Goal: Information Seeking & Learning: Learn about a topic

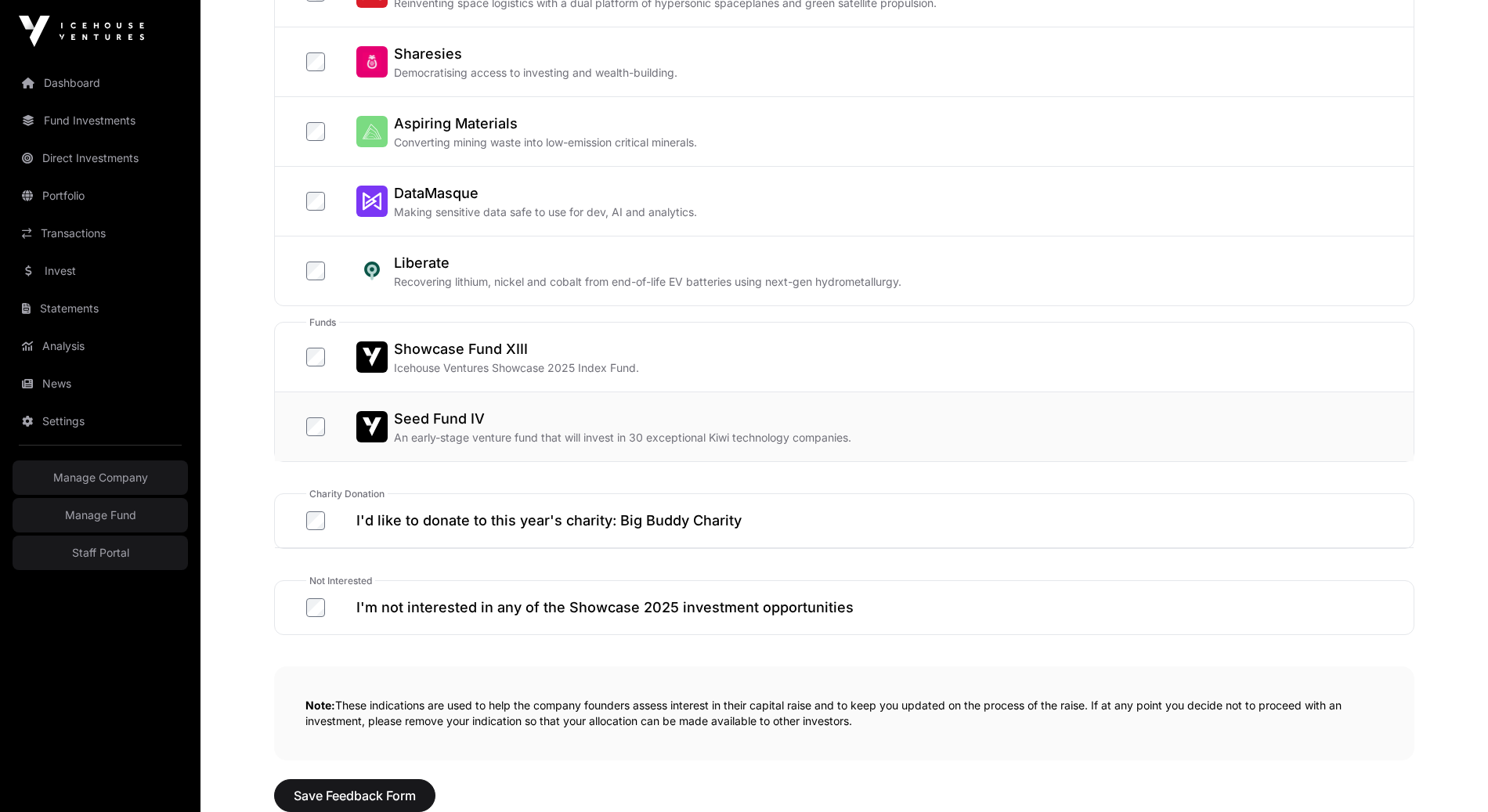
scroll to position [541, 0]
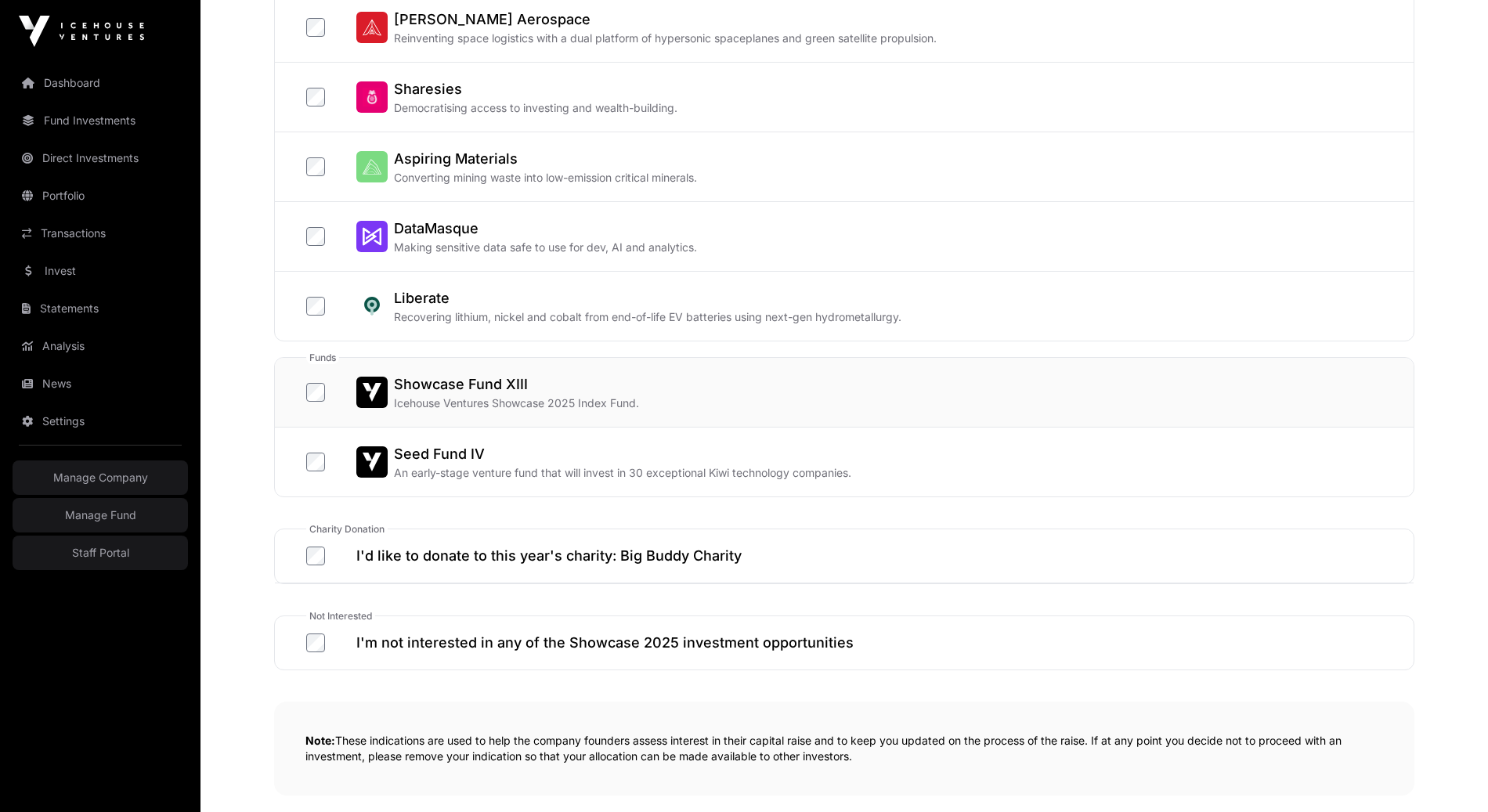
click at [314, 399] on label "Showcase Fund XIII Icehouse Ventures Showcase 2025 Index Fund." at bounding box center [473, 393] width 333 height 38
click at [318, 175] on label "Aspiring Materials Converting mining waste into low-emission critical minerals." at bounding box center [501, 167] width 391 height 38
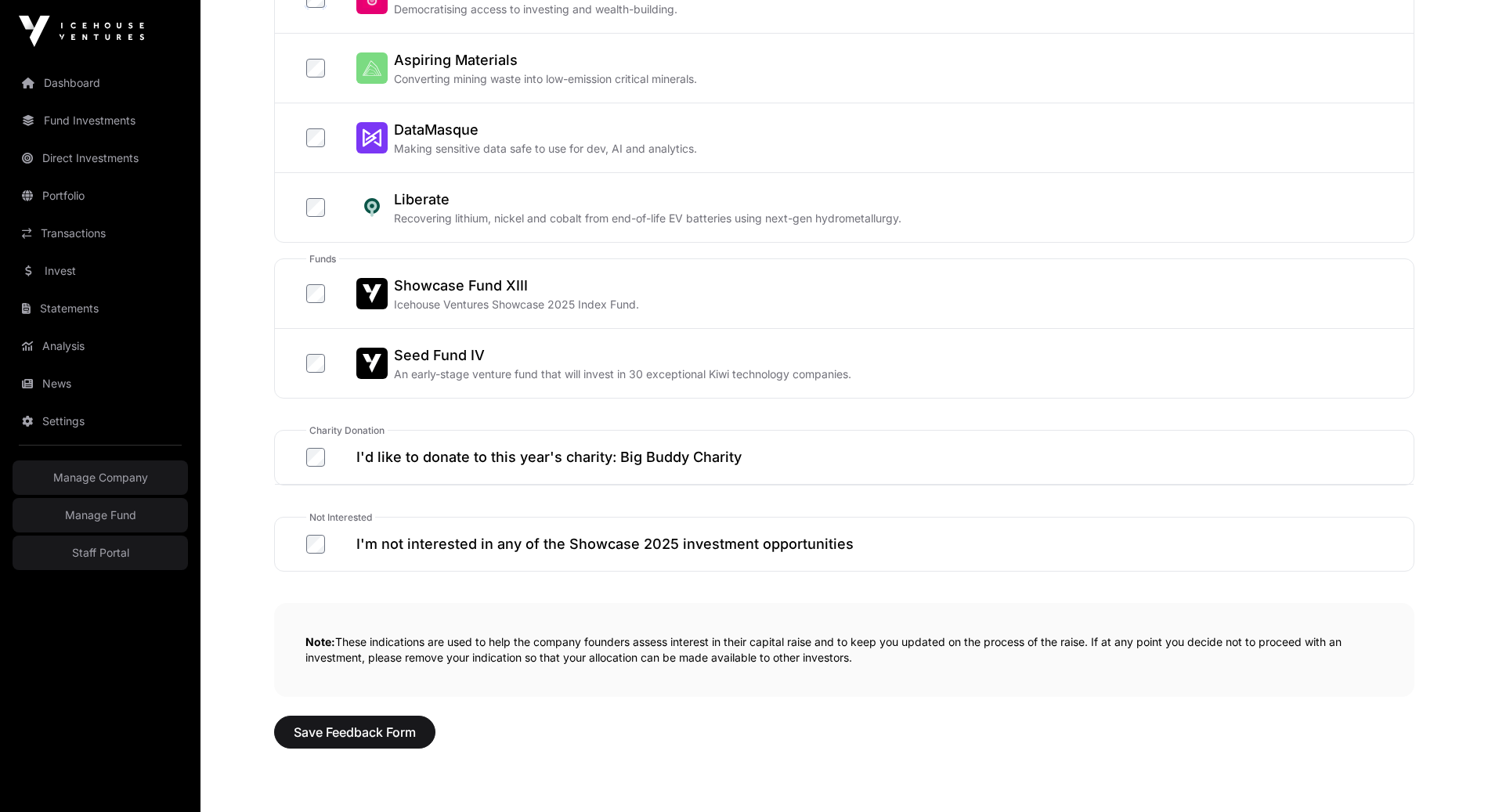
scroll to position [733, 0]
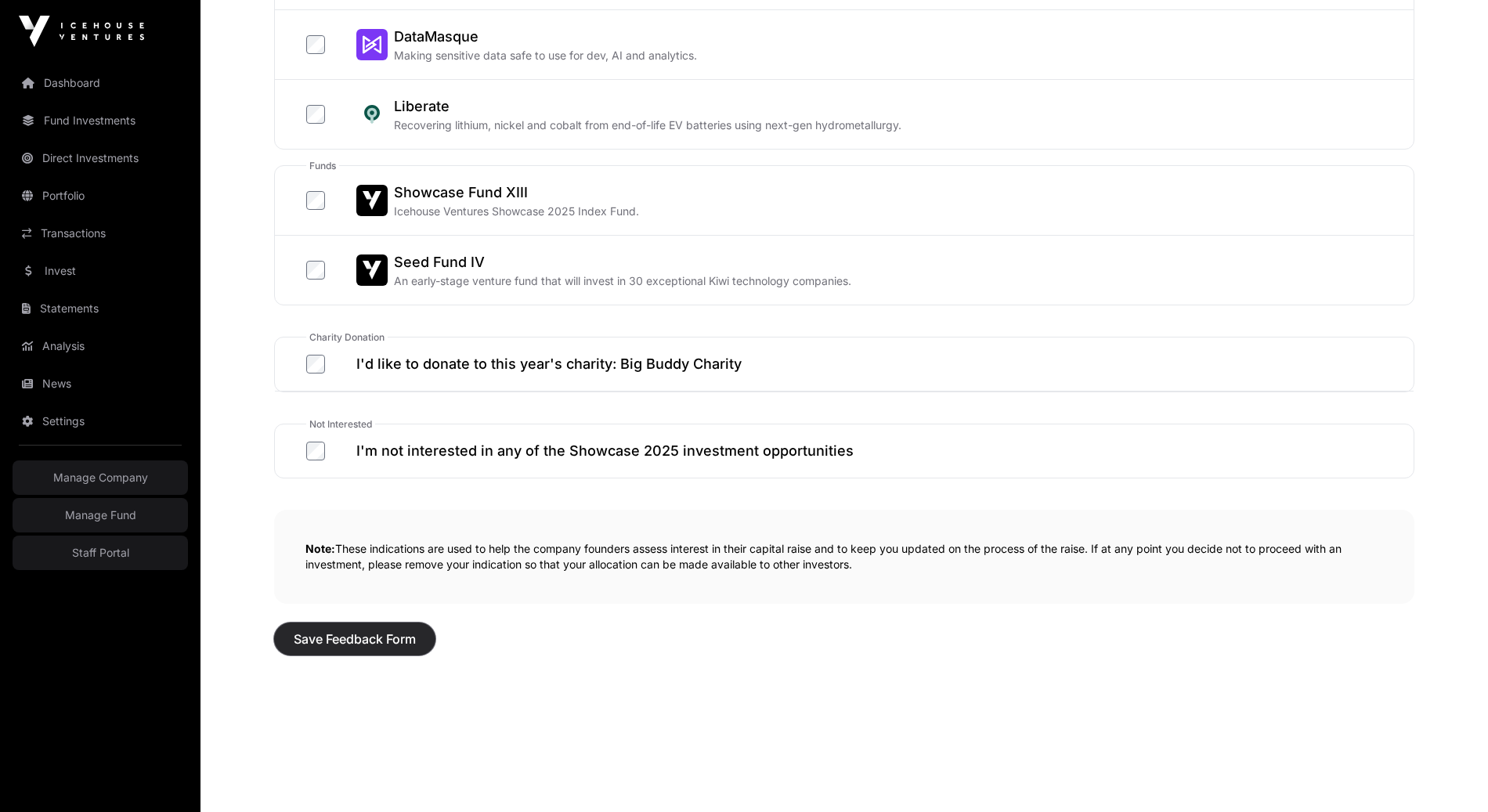
click at [325, 645] on button "Save Feedback Form" at bounding box center [355, 639] width 162 height 33
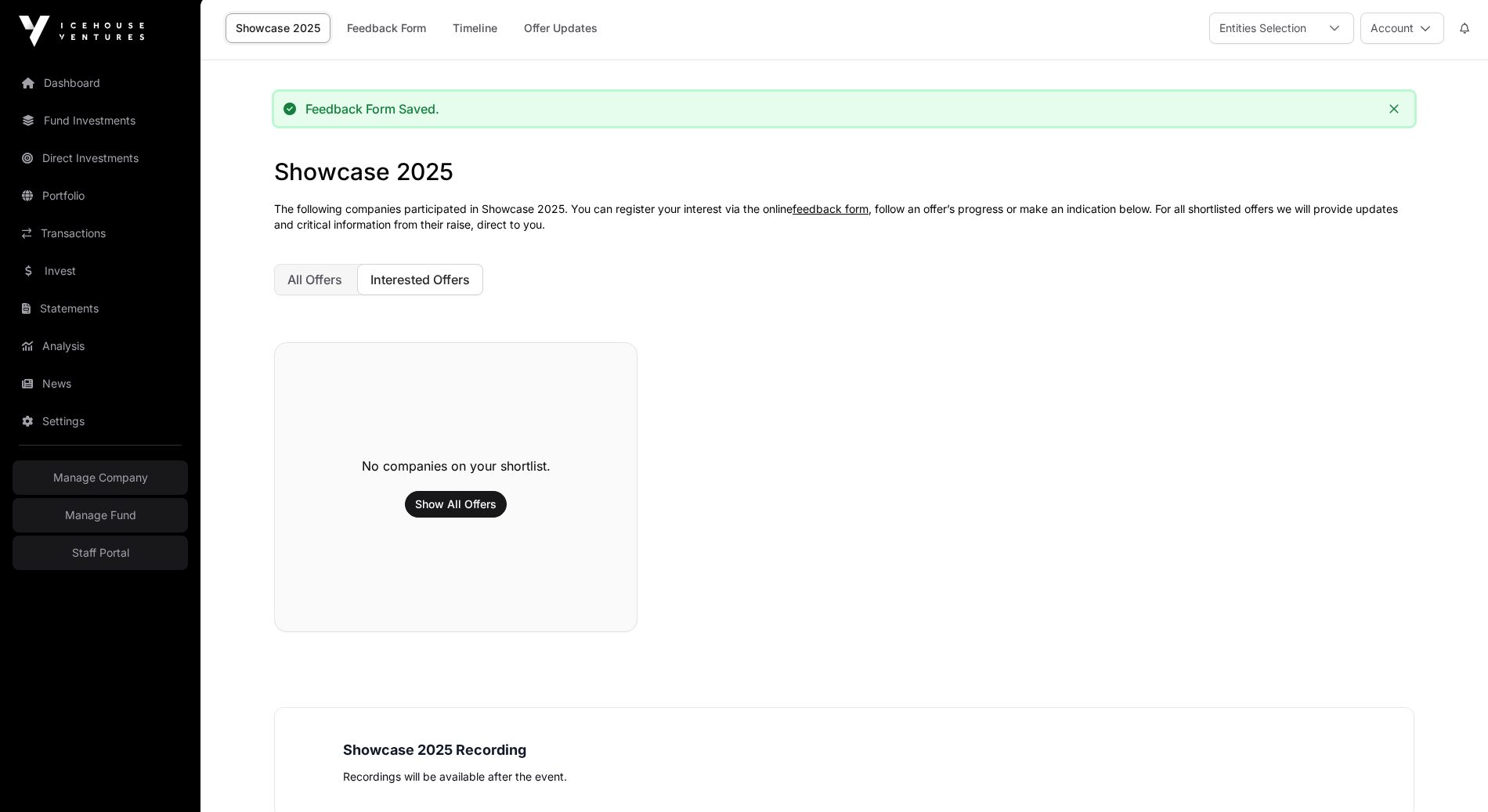
scroll to position [4, 0]
click at [386, 31] on link "Feedback Form" at bounding box center [386, 27] width 100 height 29
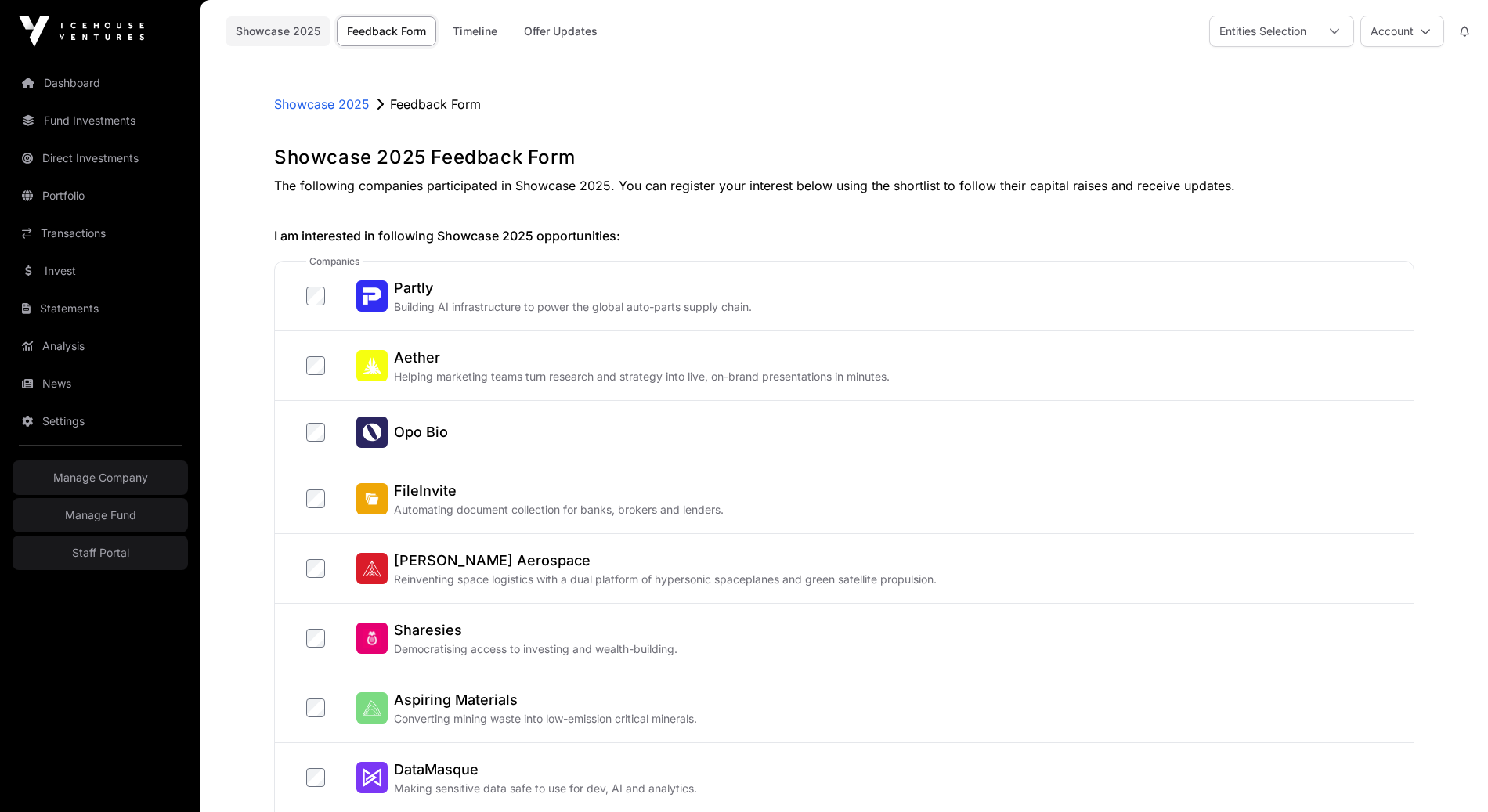
click at [264, 41] on link "Showcase 2025" at bounding box center [278, 30] width 105 height 29
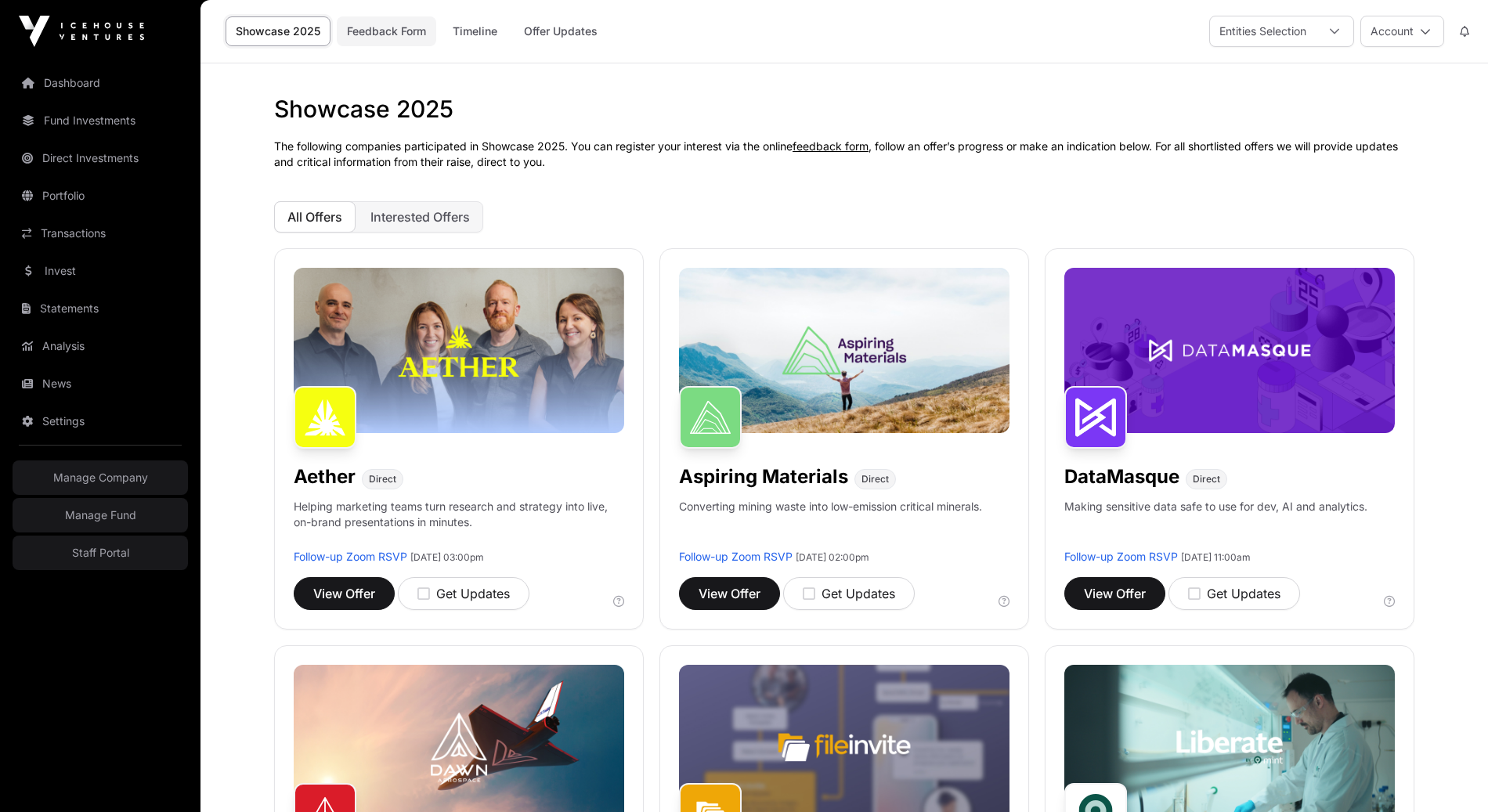
click at [421, 36] on link "Feedback Form" at bounding box center [386, 30] width 100 height 29
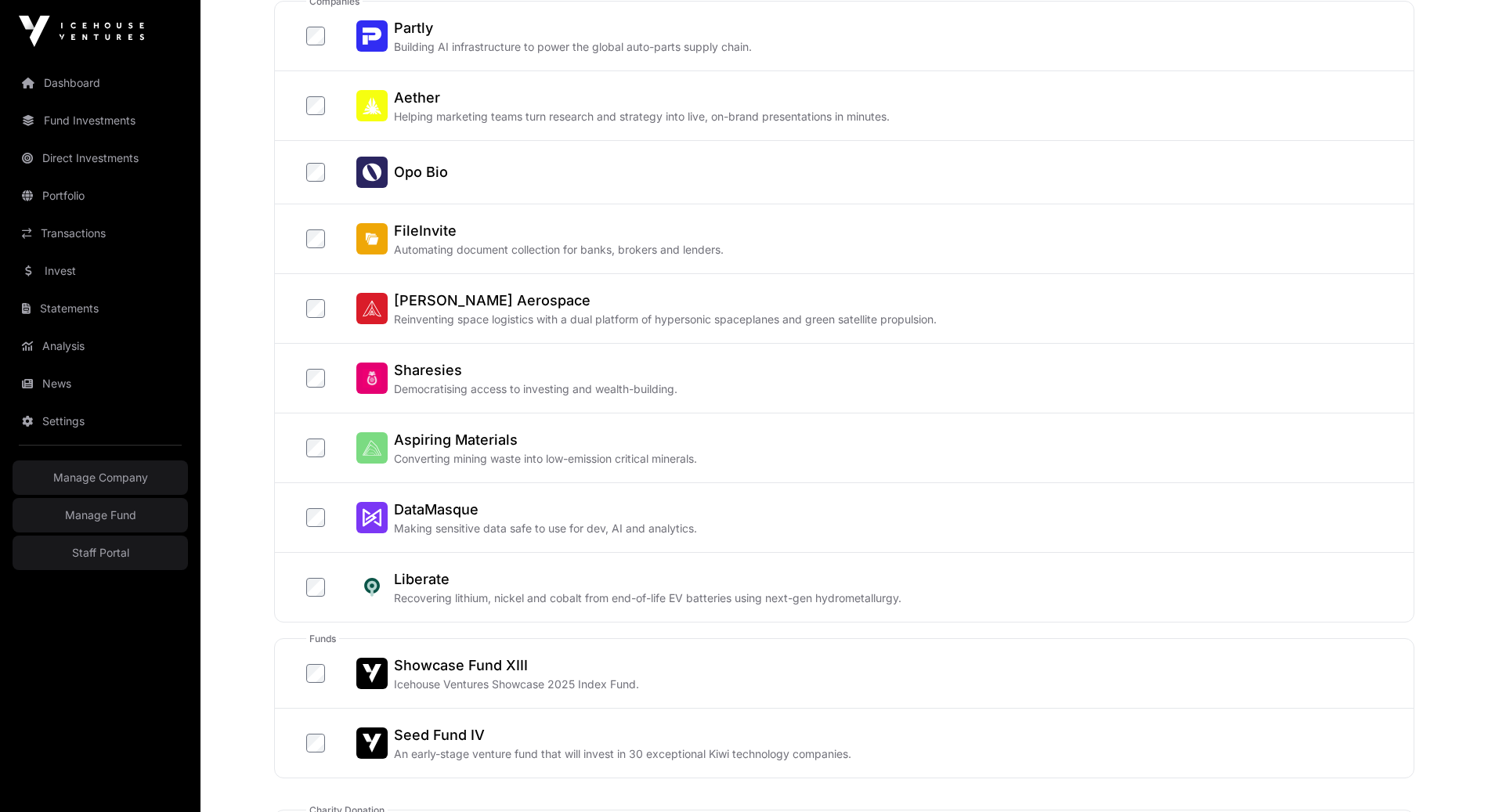
scroll to position [259, 0]
click at [315, 120] on label "Aether Helping marketing teams turn research and strategy into live, on-brand p…" at bounding box center [598, 107] width 584 height 38
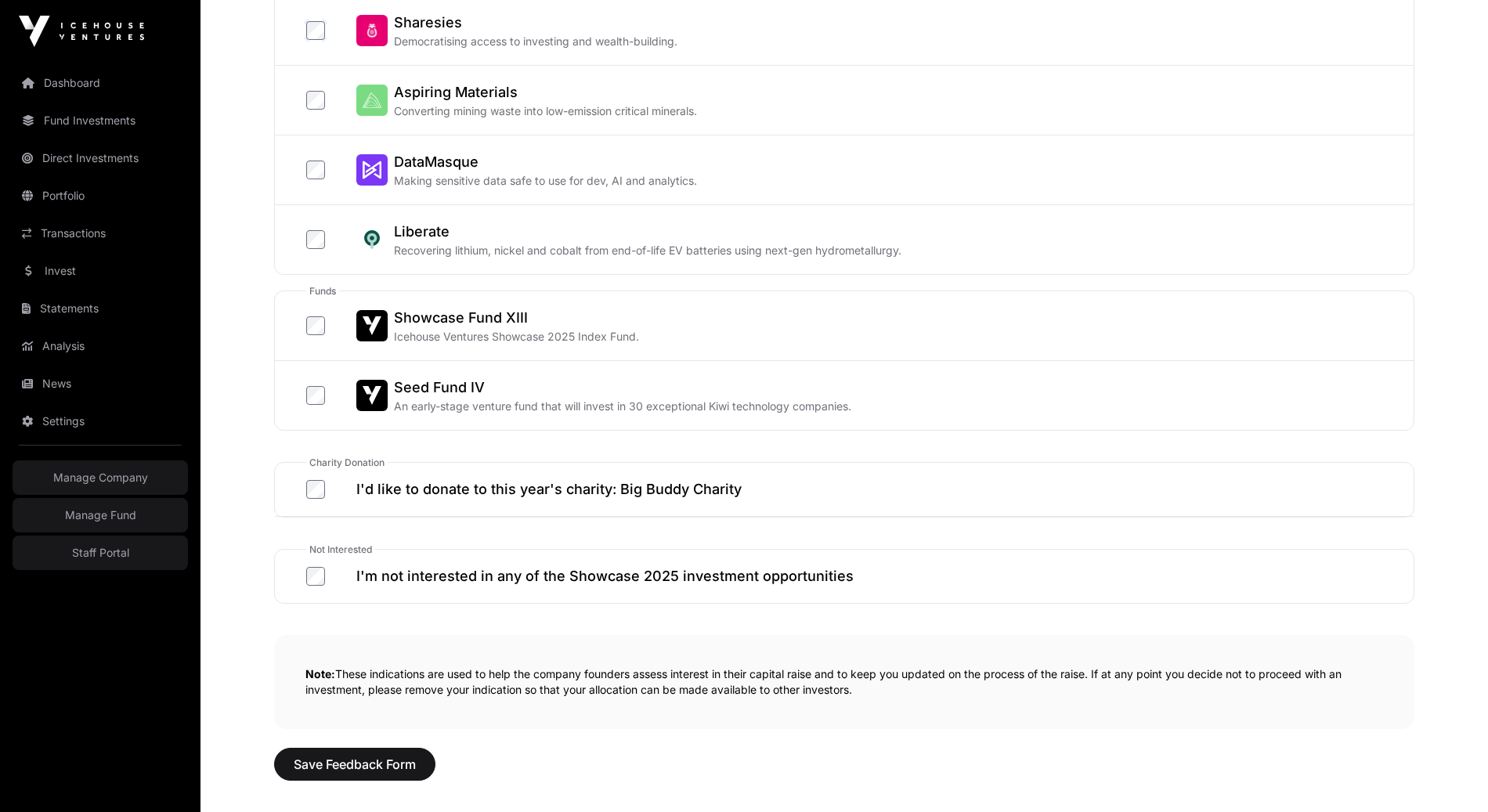
scroll to position [733, 0]
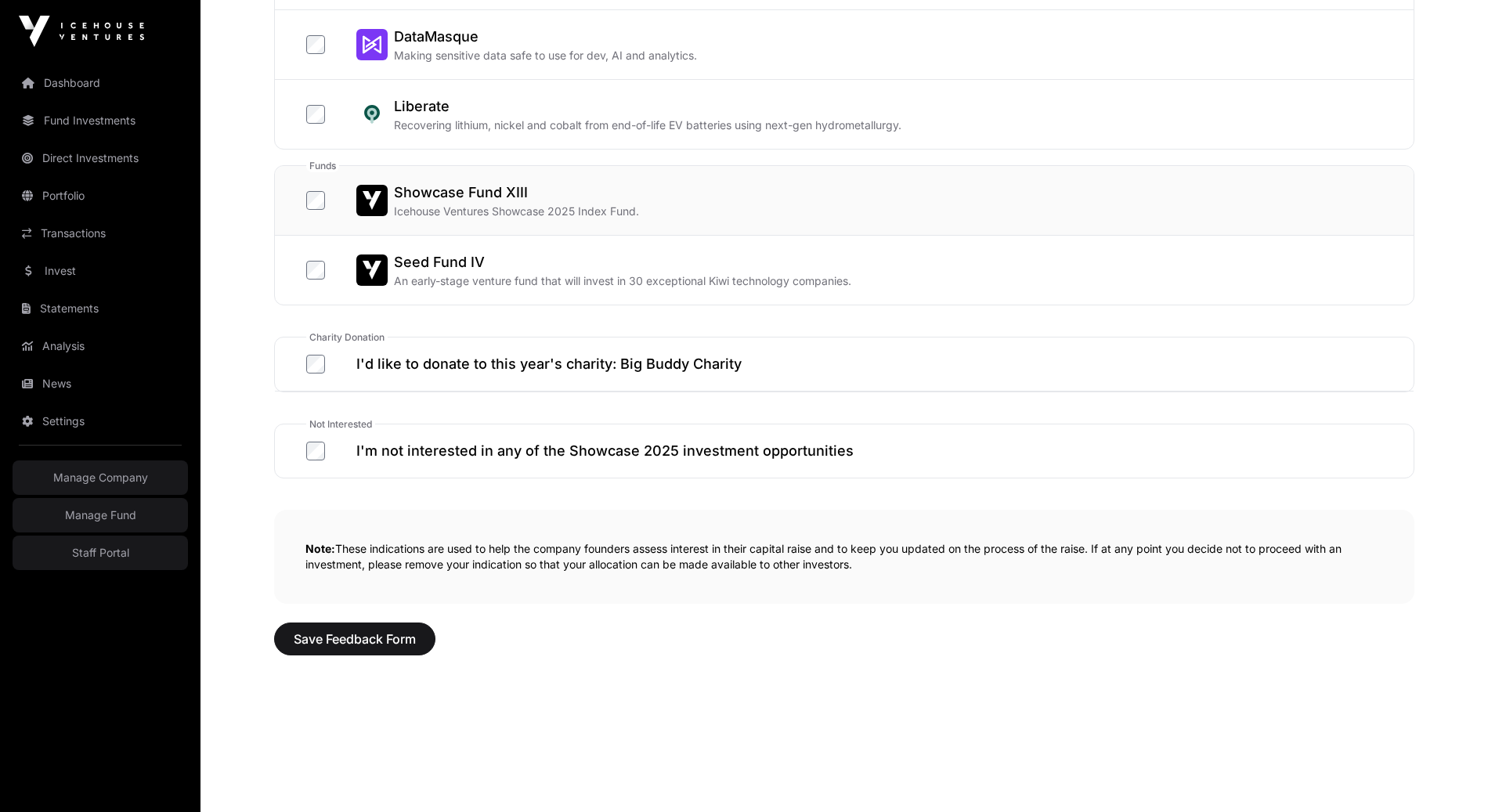
click at [318, 207] on label "Showcase Fund XIII Icehouse Ventures Showcase 2025 Index Fund." at bounding box center [473, 201] width 333 height 38
click at [373, 609] on div "Showcase 2025 Feedback Form Showcase 2025 Feedback Form The following companies…" at bounding box center [844, 33] width 1204 height 1344
click at [382, 629] on span "Save Feedback Form" at bounding box center [355, 639] width 123 height 19
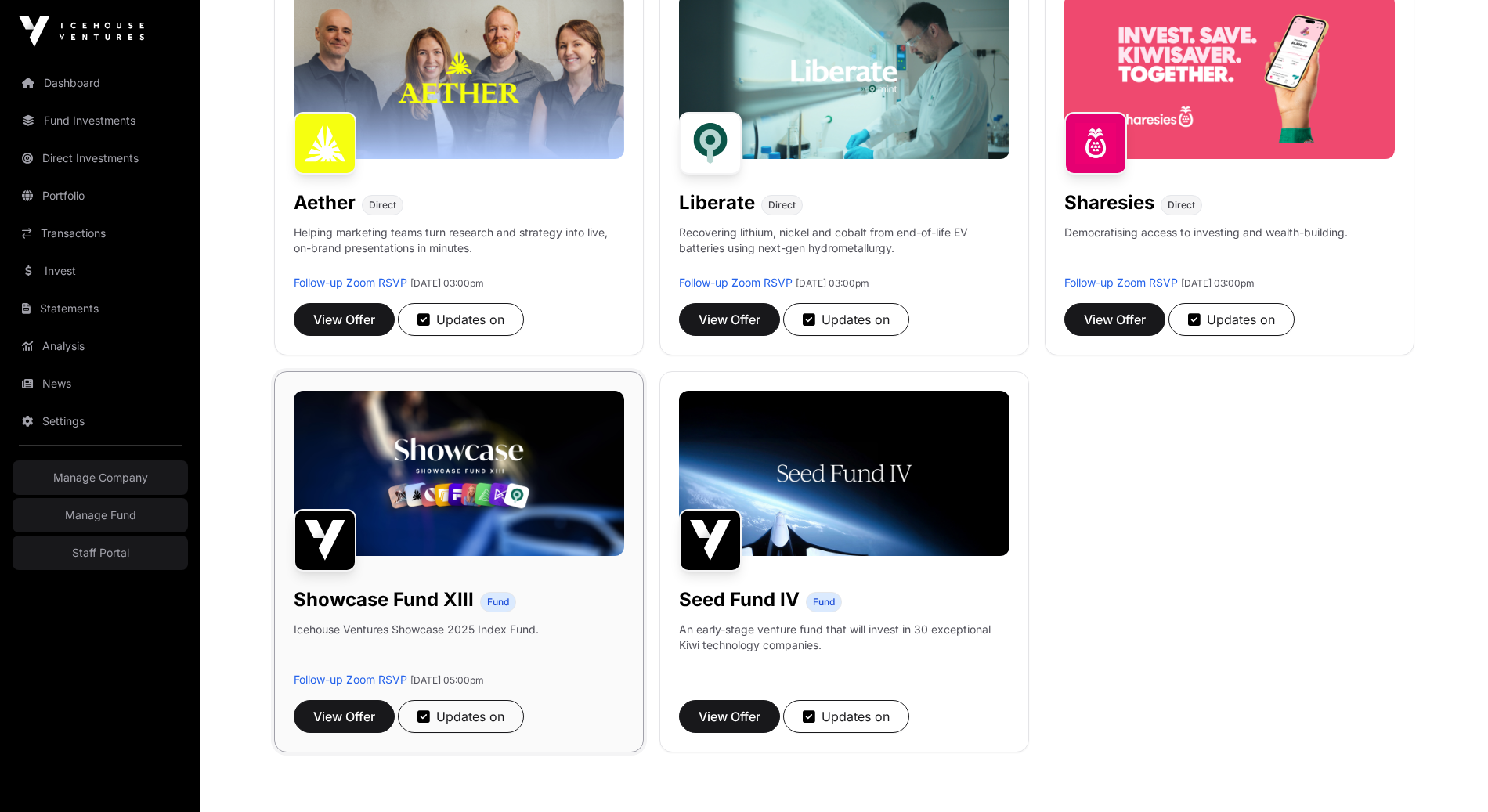
scroll to position [319, 0]
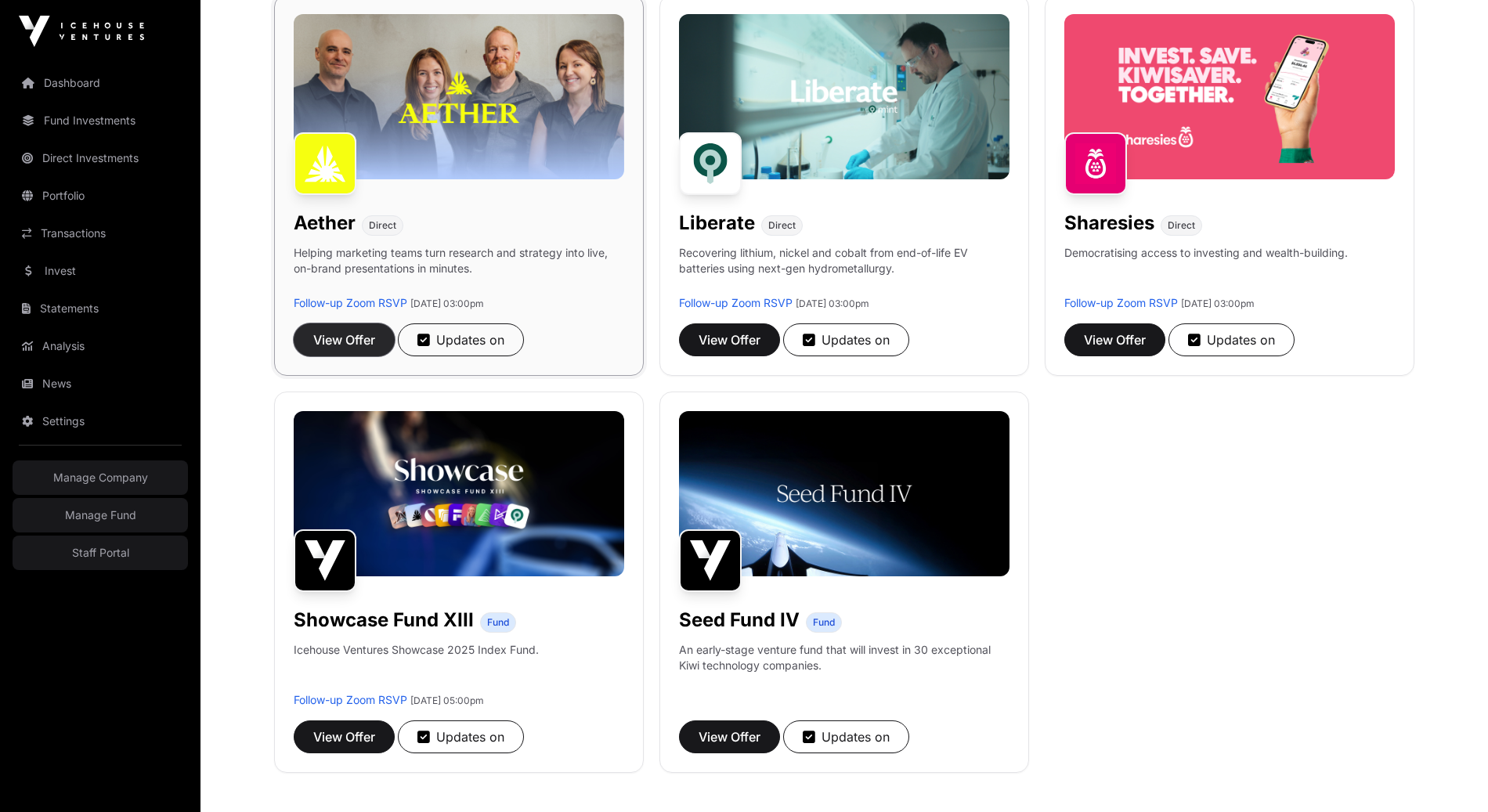
click at [326, 345] on span "View Offer" at bounding box center [344, 340] width 62 height 19
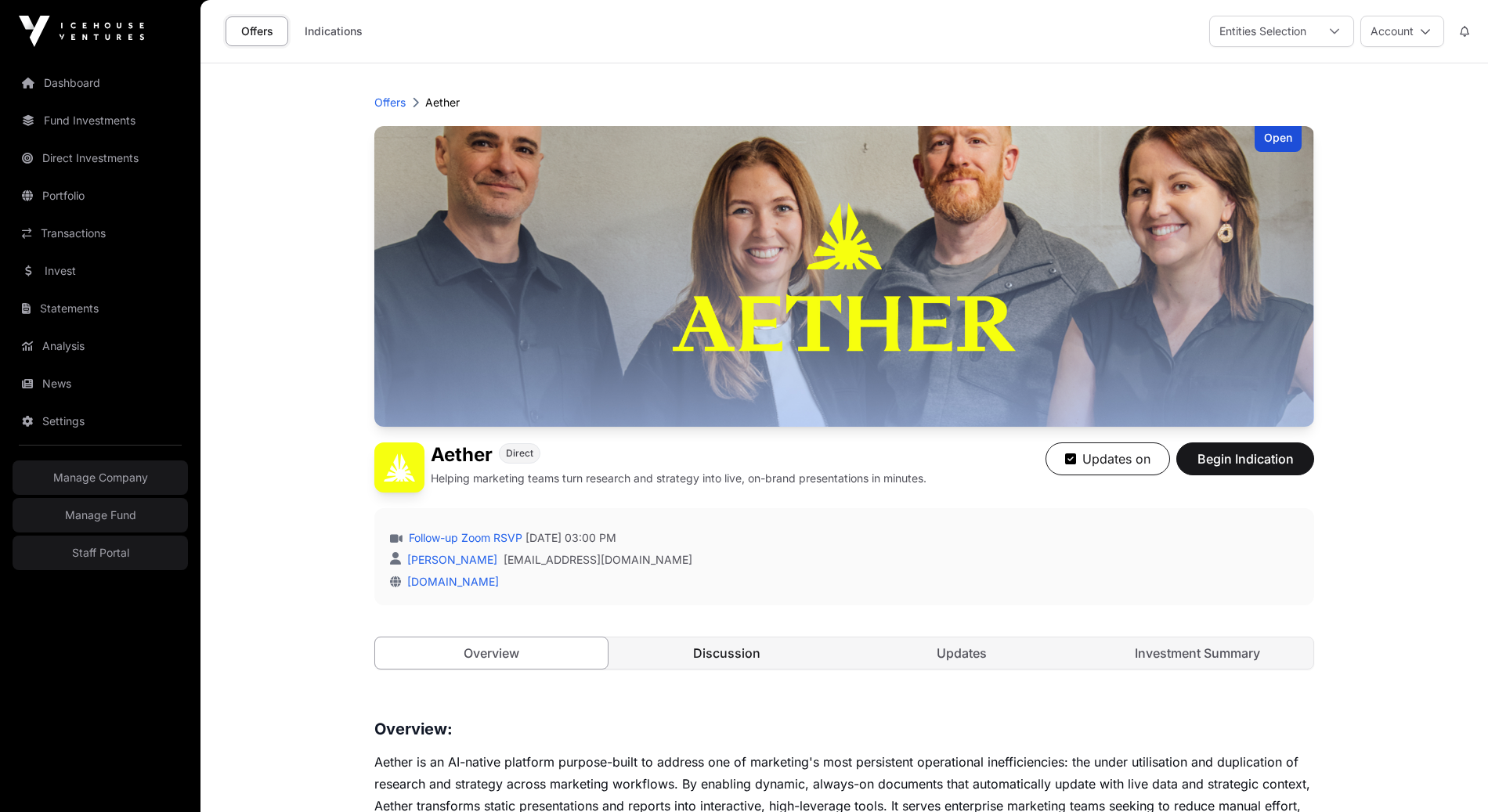
click at [731, 650] on link "Discussion" at bounding box center [727, 653] width 233 height 31
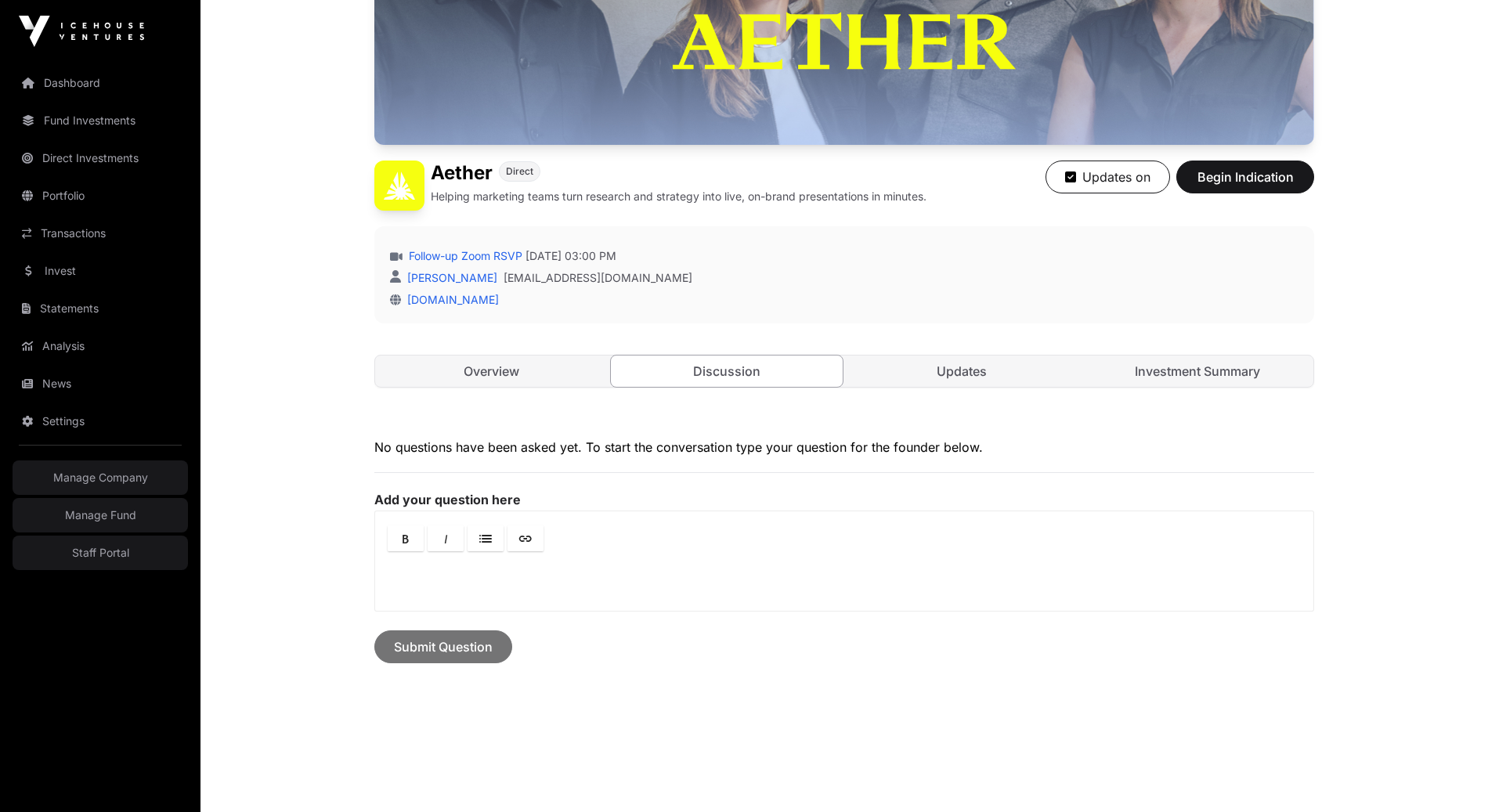
scroll to position [324, 0]
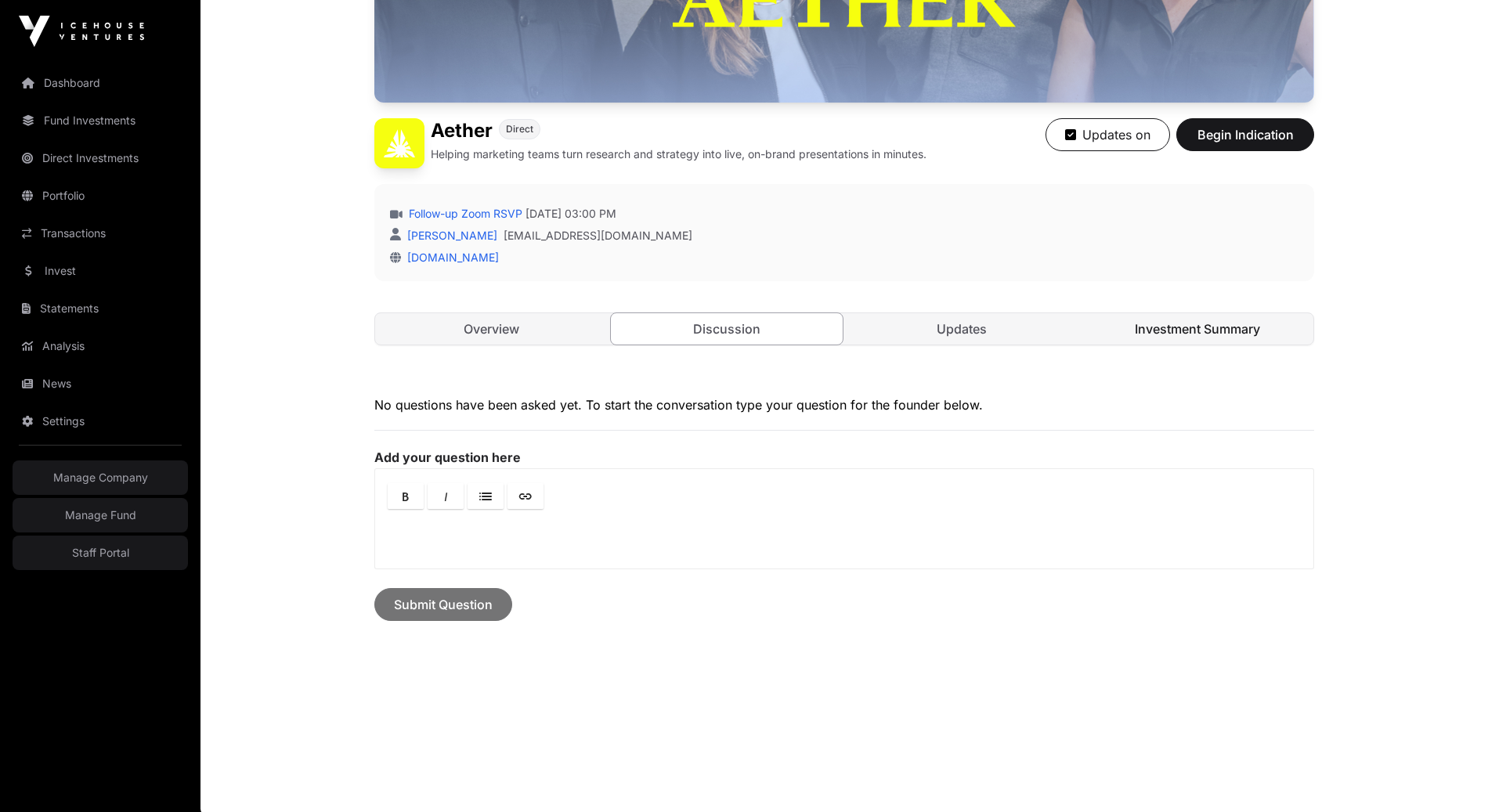
click at [1243, 327] on link "Investment Summary" at bounding box center [1198, 329] width 233 height 31
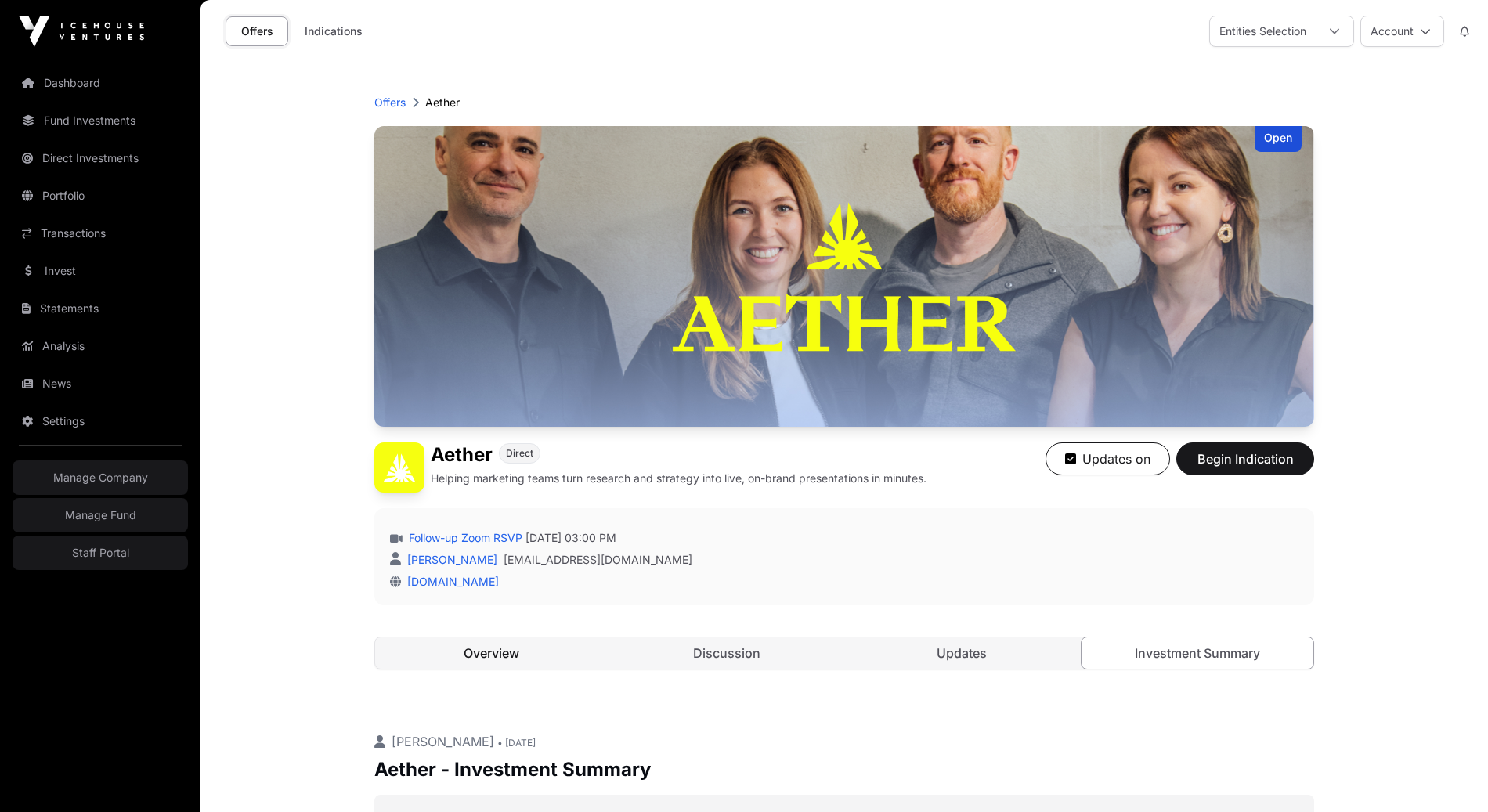
click at [510, 653] on link "Overview" at bounding box center [492, 653] width 233 height 31
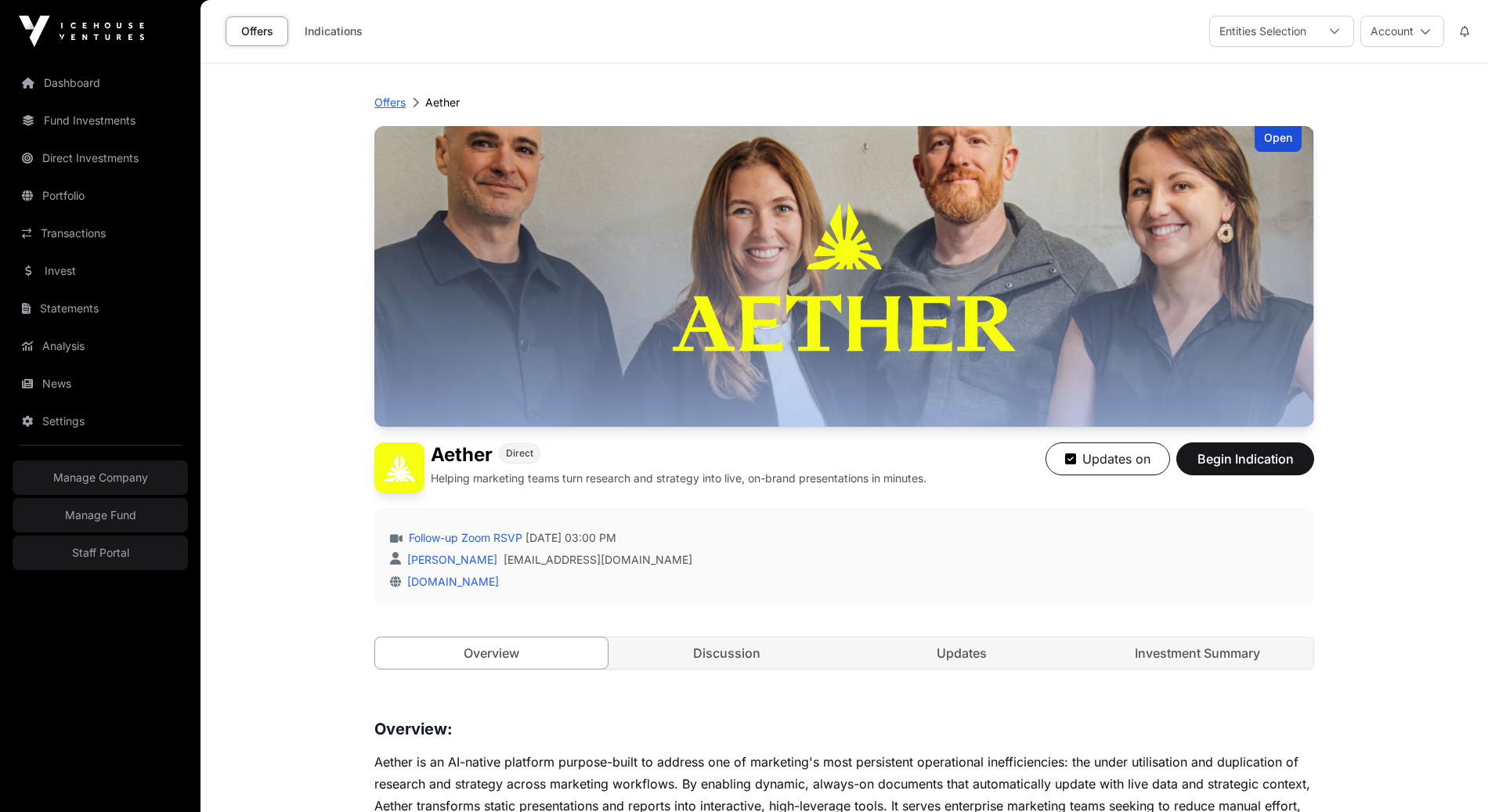
click at [387, 100] on p "Offers" at bounding box center [390, 103] width 31 height 15
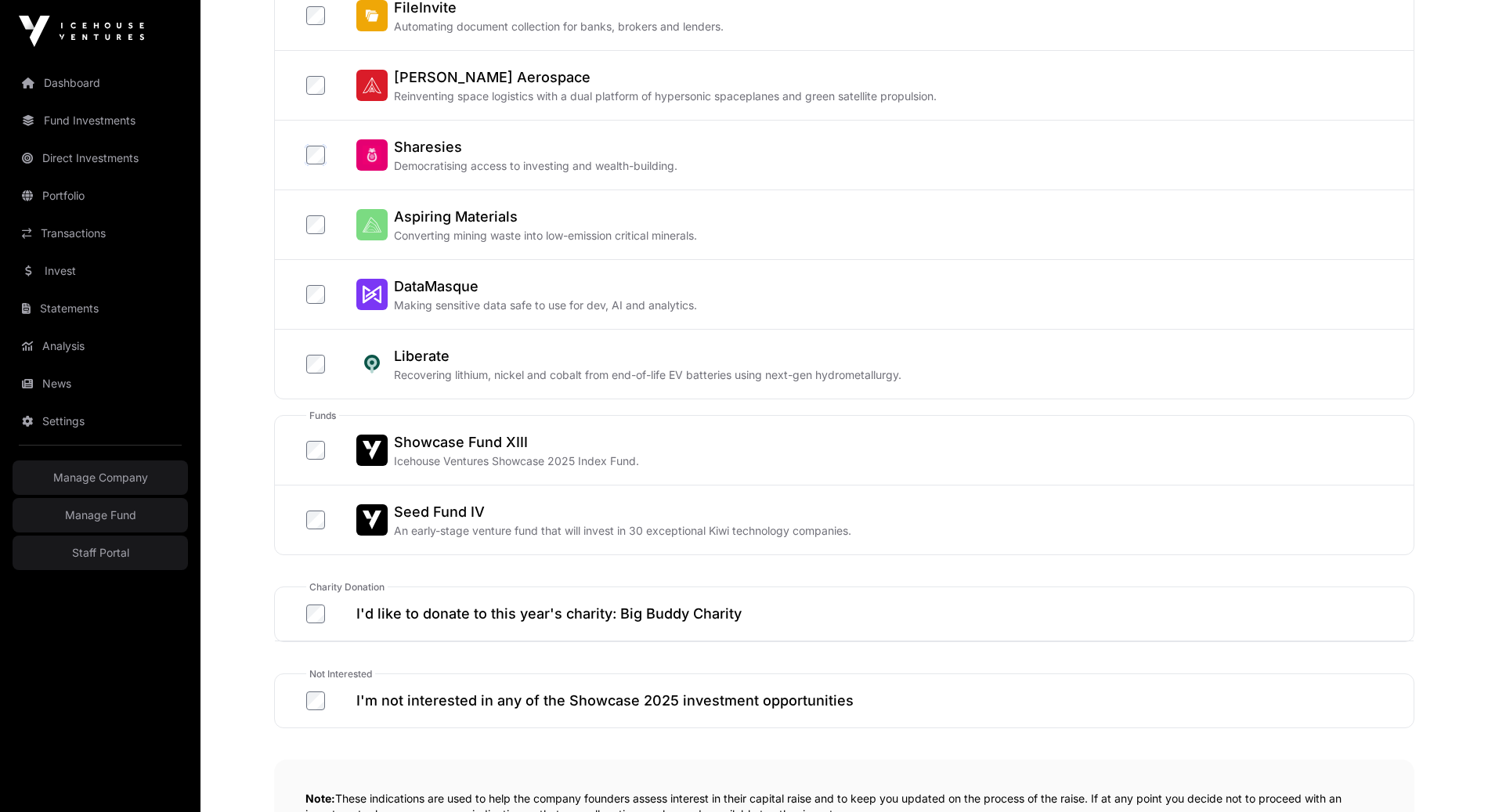
scroll to position [609, 0]
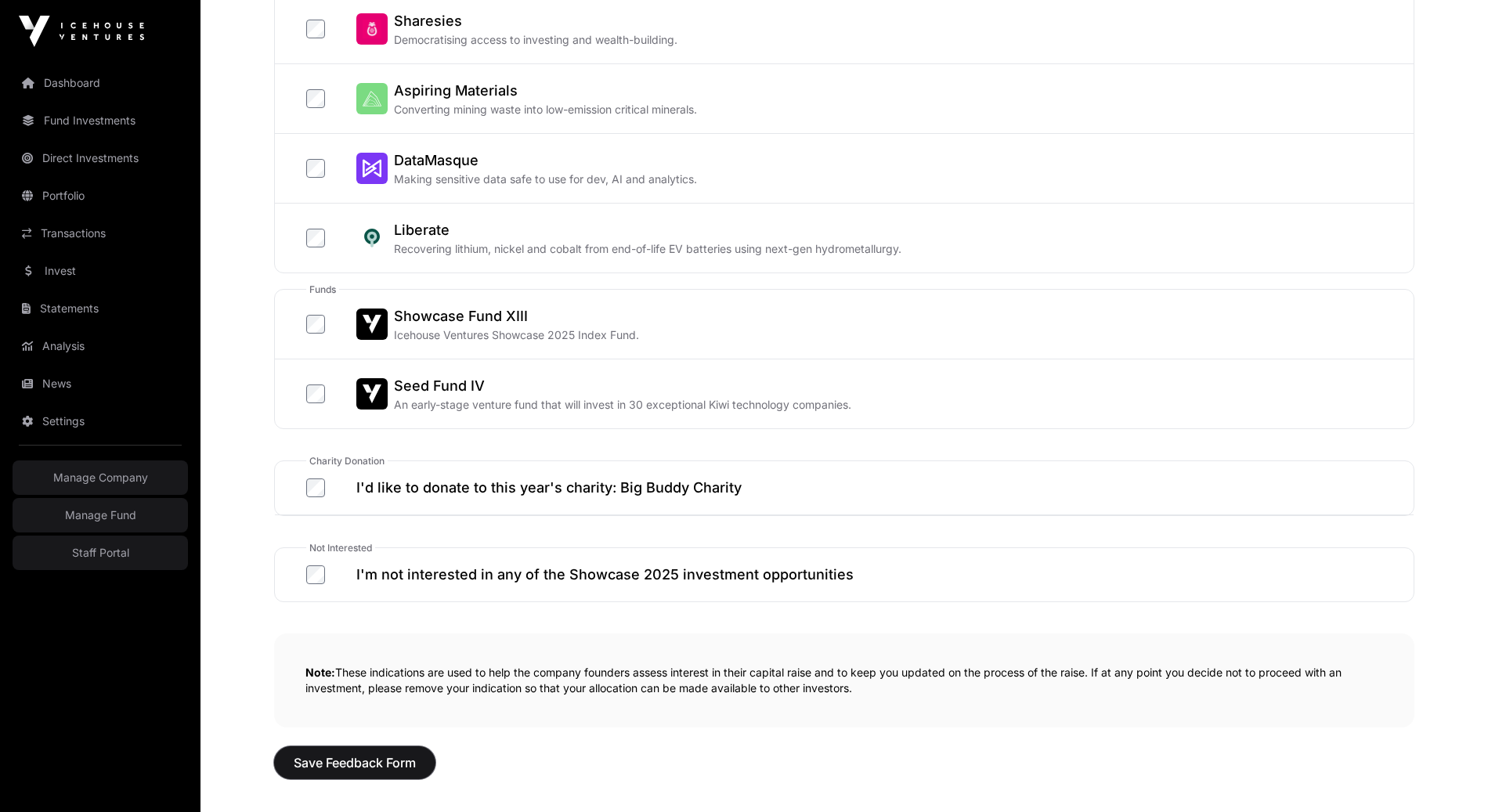
click at [349, 755] on span "Save Feedback Form" at bounding box center [355, 764] width 123 height 19
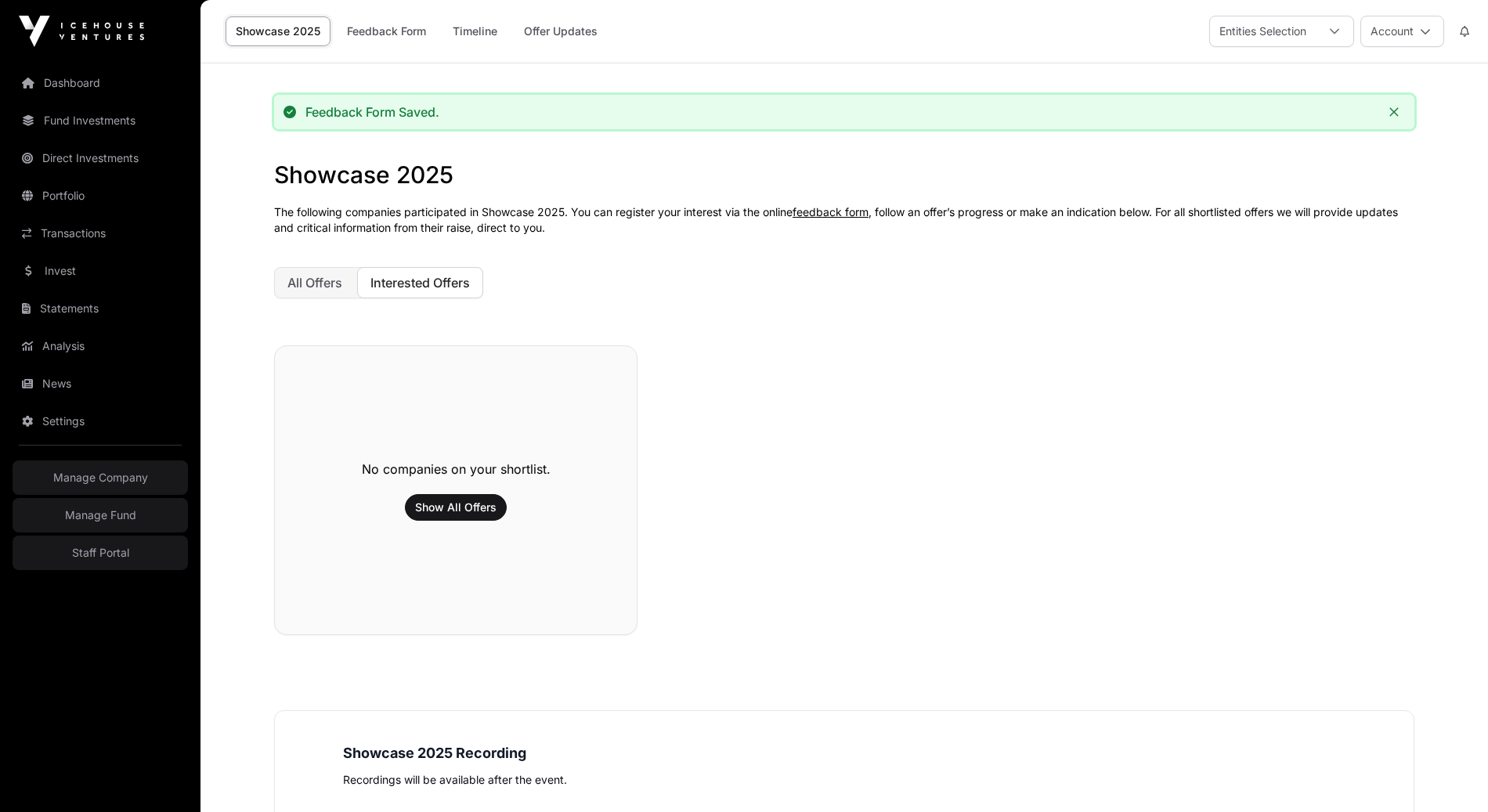
click at [968, 181] on h1 "Showcase 2025" at bounding box center [844, 175] width 1141 height 29
